Goal: Transaction & Acquisition: Purchase product/service

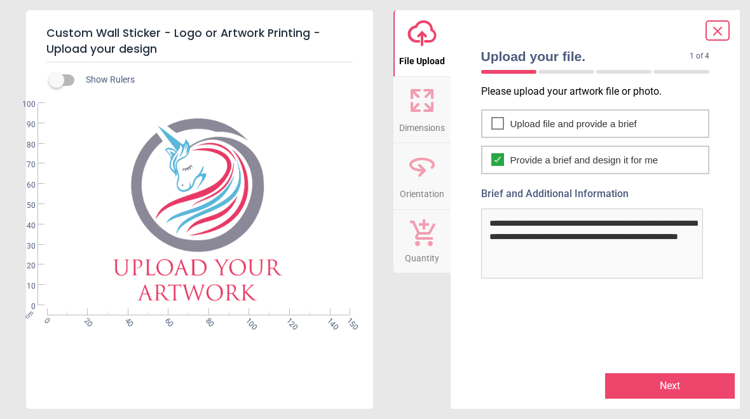
click at [654, 385] on button "Next" at bounding box center [670, 385] width 130 height 25
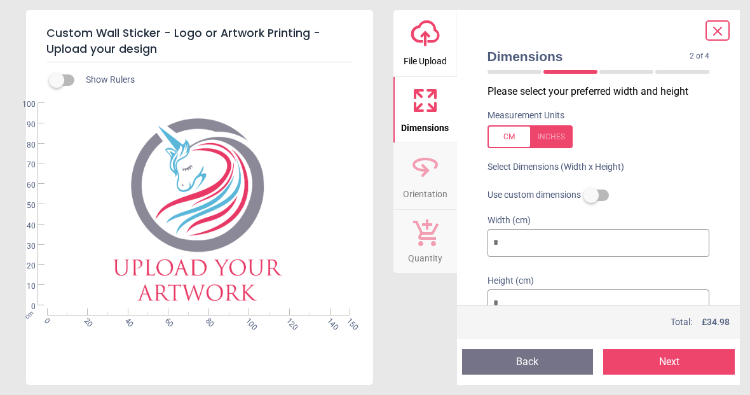
click at [719, 34] on icon at bounding box center [717, 31] width 15 height 15
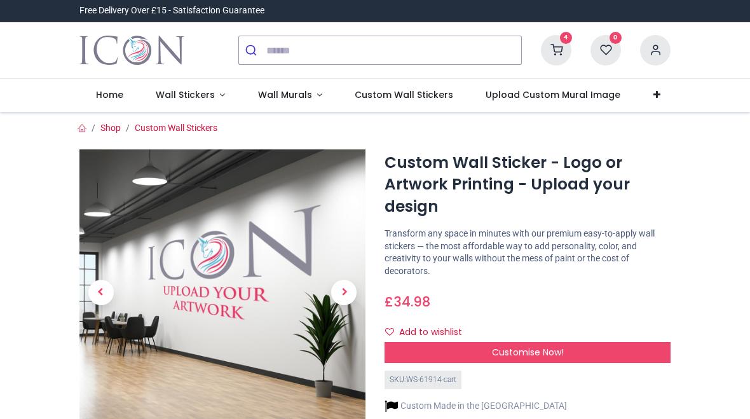
click at [561, 50] on icon at bounding box center [556, 50] width 30 height 30
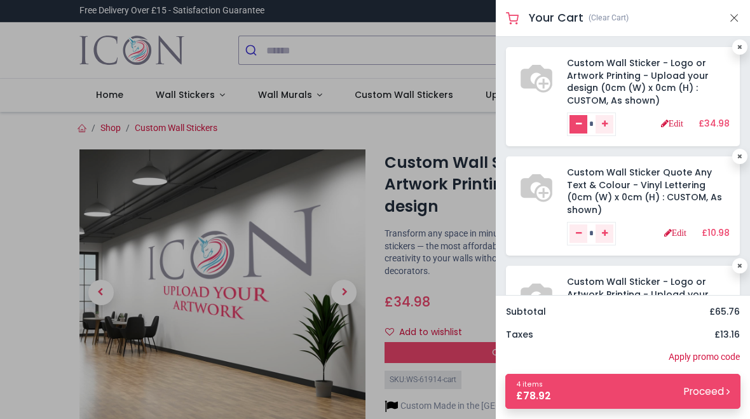
click at [571, 125] on link "Remove one" at bounding box center [578, 124] width 18 height 19
type input "*"
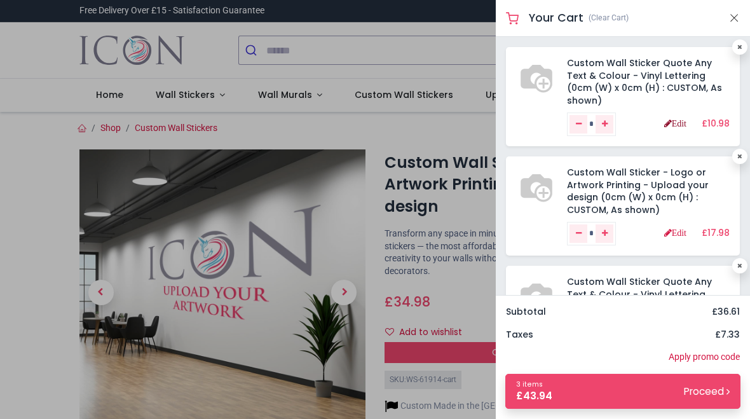
click at [674, 119] on link "Edit" at bounding box center [675, 123] width 22 height 9
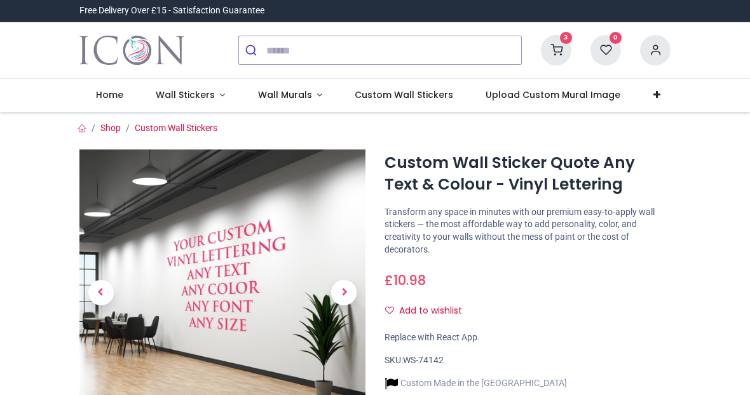
type input "**********"
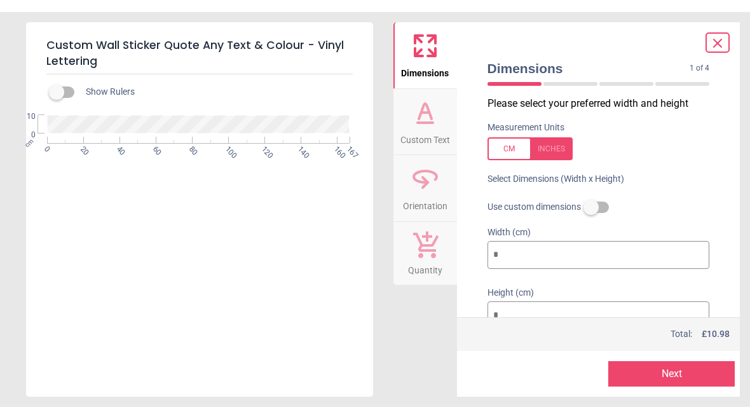
scroll to position [13, 0]
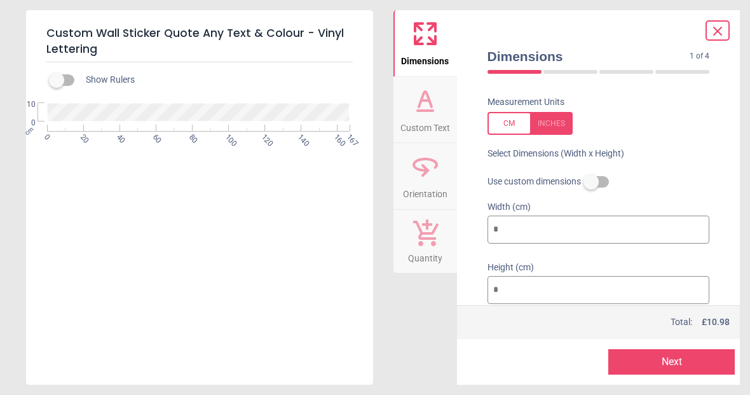
click at [421, 105] on icon at bounding box center [425, 100] width 30 height 30
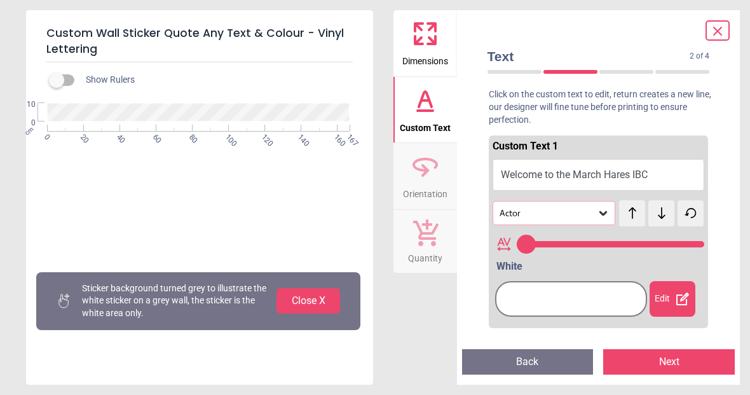
type input "**"
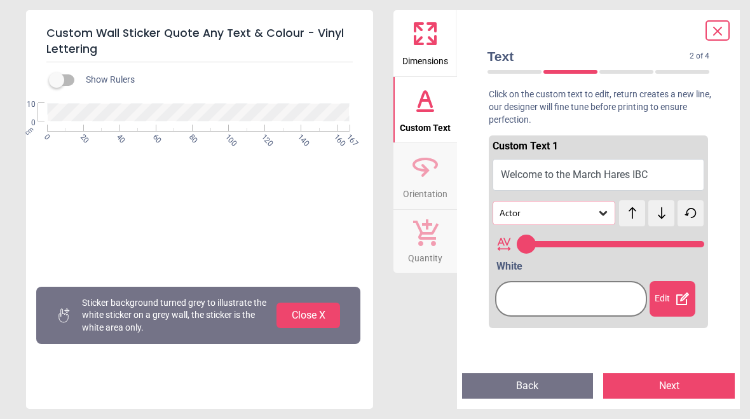
click at [306, 317] on button "Close X" at bounding box center [308, 314] width 64 height 25
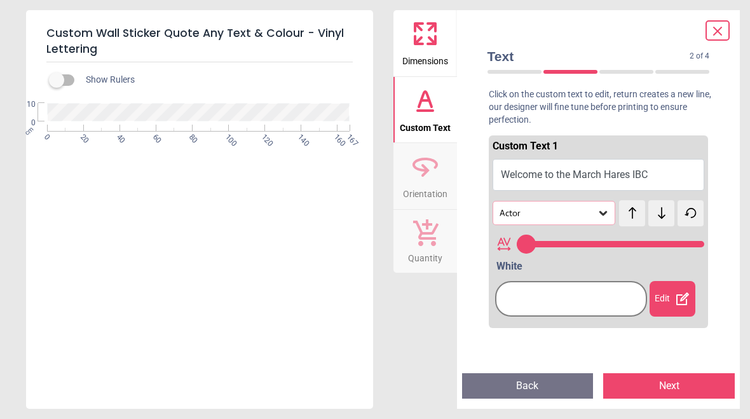
scroll to position [0, 0]
click at [420, 107] on icon at bounding box center [425, 100] width 30 height 30
click at [428, 170] on icon at bounding box center [425, 170] width 8 height 13
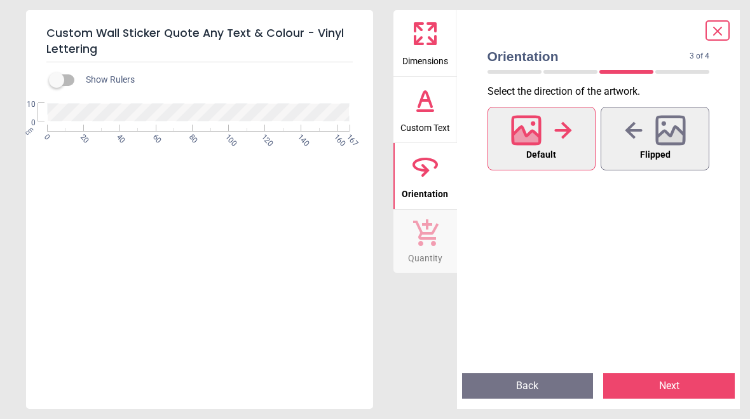
click at [425, 237] on icon at bounding box center [425, 232] width 25 height 27
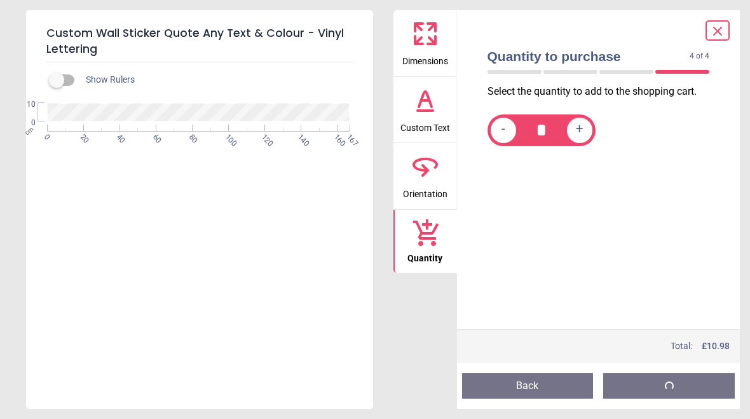
click at [421, 179] on icon at bounding box center [425, 166] width 30 height 30
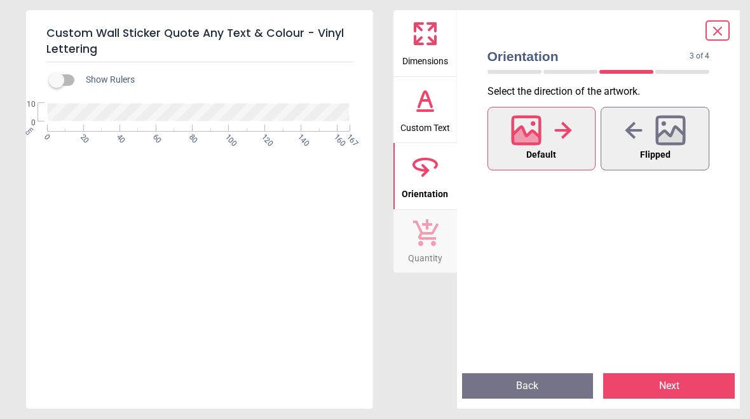
click at [424, 100] on icon at bounding box center [425, 100] width 8 height 0
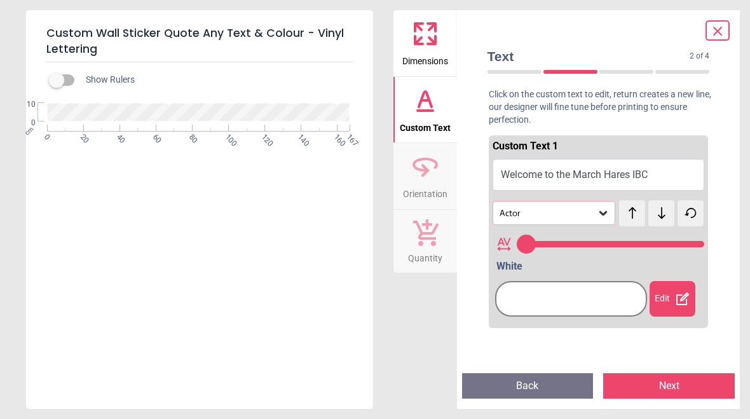
type input "**"
click at [674, 295] on div "Edit" at bounding box center [672, 299] width 46 height 36
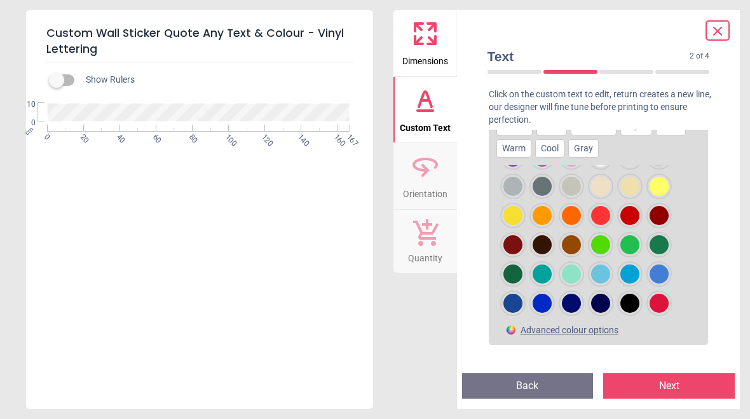
scroll to position [56, 0]
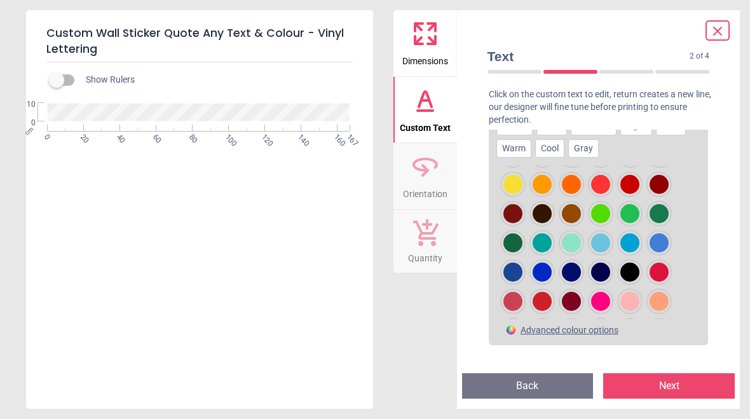
click at [515, 270] on div at bounding box center [512, 271] width 19 height 19
click at [544, 271] on div at bounding box center [541, 271] width 19 height 19
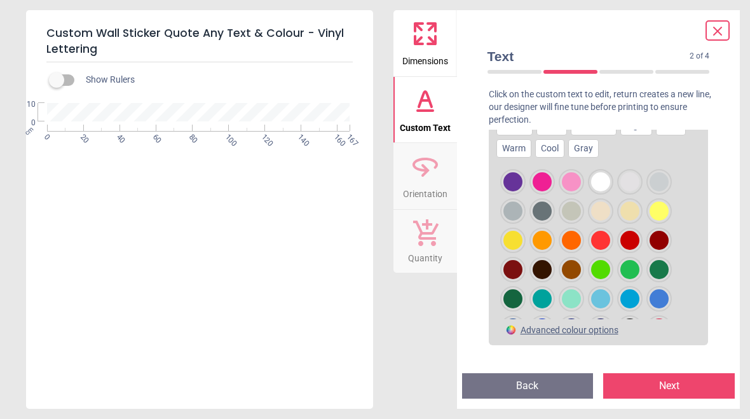
scroll to position [0, 0]
click at [518, 388] on button "Back" at bounding box center [528, 385] width 132 height 25
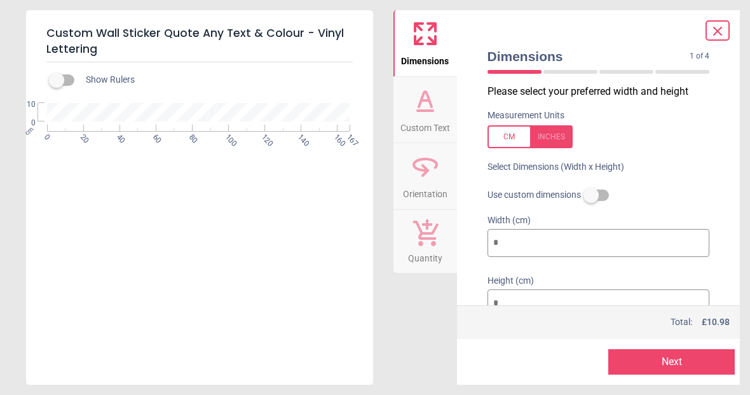
click at [716, 33] on icon at bounding box center [718, 31] width 8 height 8
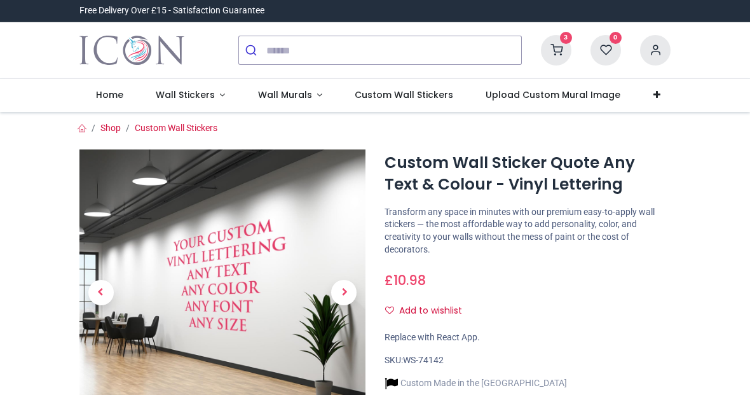
type input "**********"
